Goal: Task Accomplishment & Management: Manage account settings

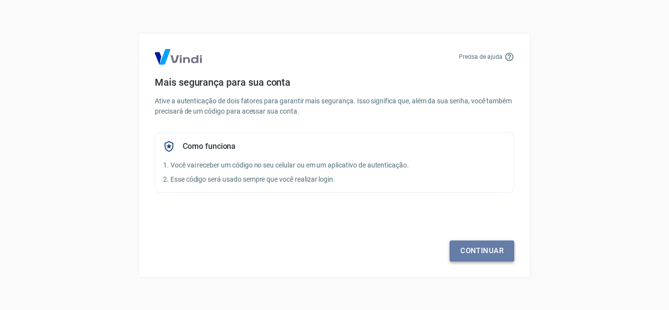
click at [501, 259] on link "Continuar" at bounding box center [482, 251] width 65 height 21
